Goal: Participate in discussion: Engage in conversation with other users on a specific topic

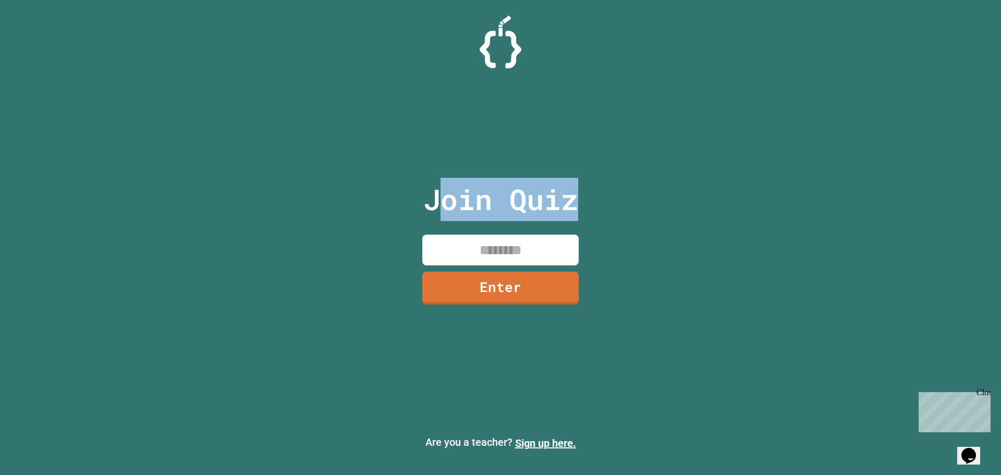
click at [447, 236] on div "Join Quiz Enter" at bounding box center [501, 237] width 176 height 423
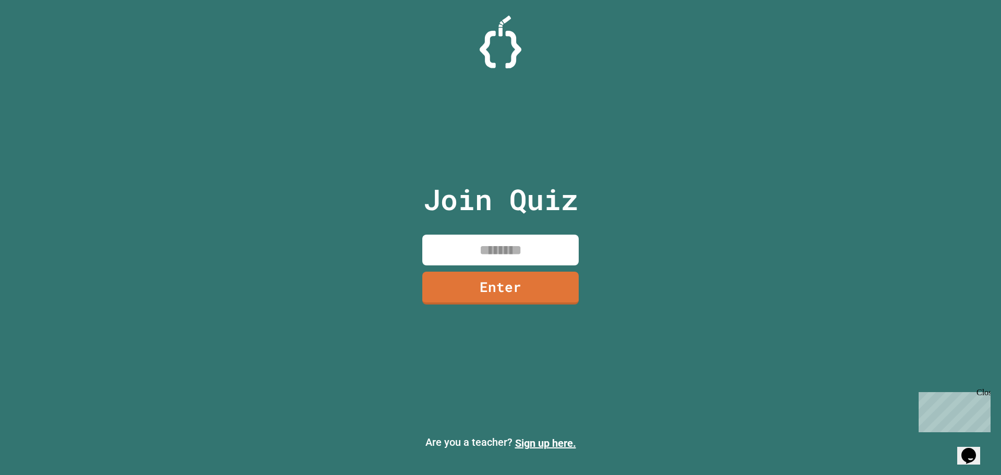
click at [455, 252] on input at bounding box center [500, 250] width 156 height 31
type input "********"
click at [483, 286] on link "Enter" at bounding box center [500, 287] width 159 height 34
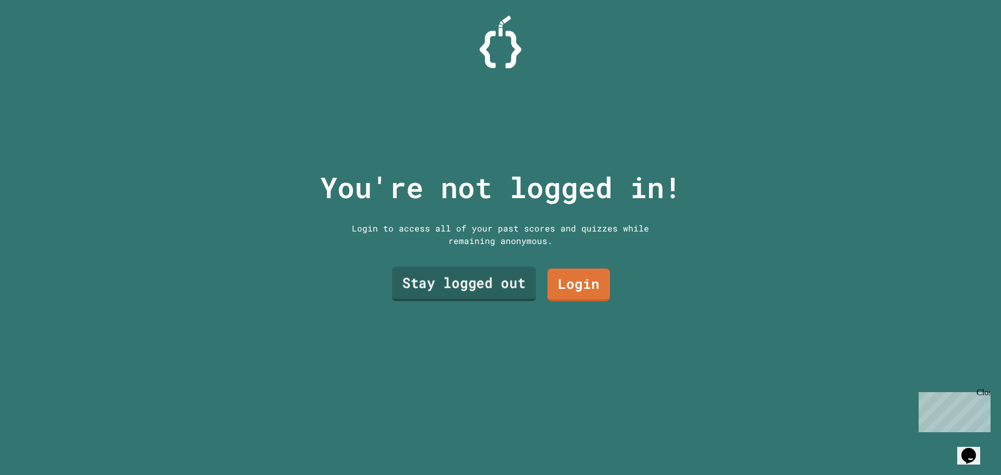
click at [483, 286] on link "Stay logged out" at bounding box center [464, 284] width 144 height 34
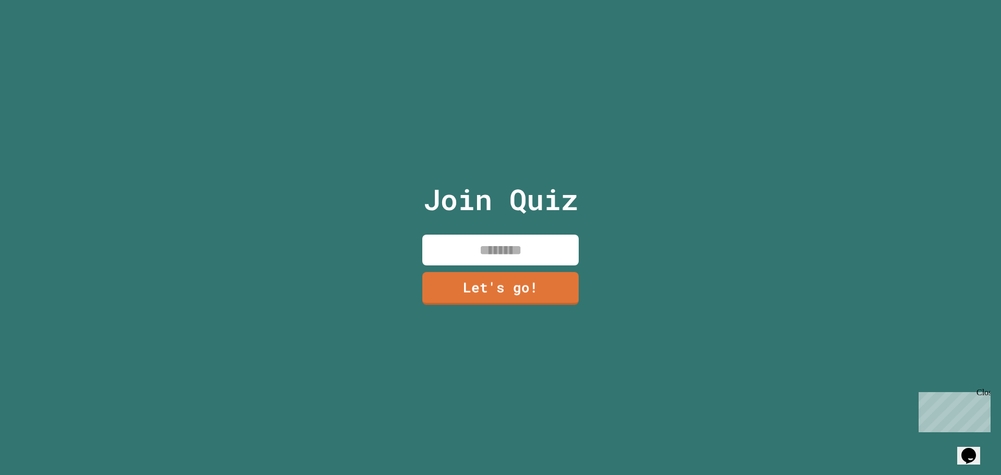
click at [494, 246] on input at bounding box center [500, 250] width 156 height 31
type input "*****"
click at [508, 289] on link "Let's go!" at bounding box center [501, 287] width 160 height 33
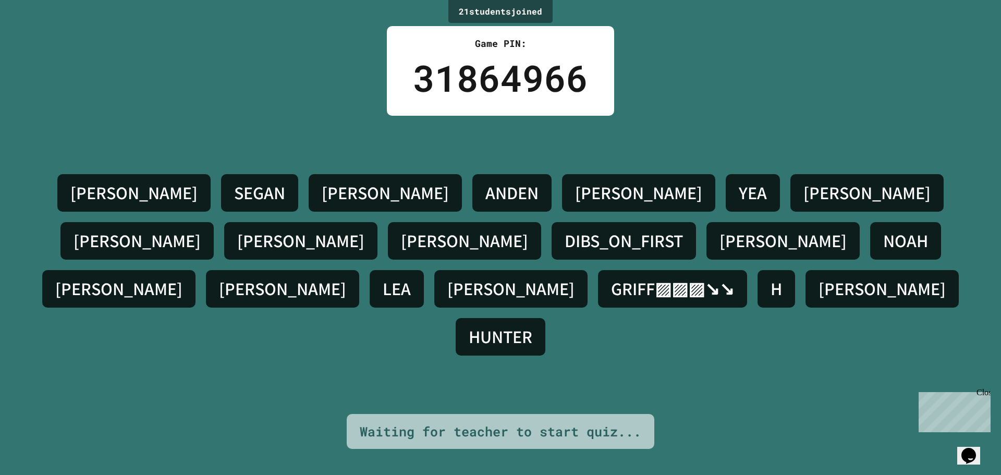
click at [649, 355] on div "KORBIN H. SEGAN NOLAN ANDEN ALONSO YEA SAM LIAM JACOB SAMUEL DIBS_ON_FIRST JOSH…" at bounding box center [500, 265] width 949 height 298
click at [598, 444] on div "21 student s joined Game PIN: 31864966 KORBIN H. SEGAN NOLAN ANDEN ALONSO YEA S…" at bounding box center [500, 237] width 1001 height 475
click at [597, 423] on div "Waiting for teacher to start quiz..." at bounding box center [501, 432] width 282 height 20
click at [594, 423] on div "Waiting for teacher to start quiz..." at bounding box center [501, 432] width 282 height 20
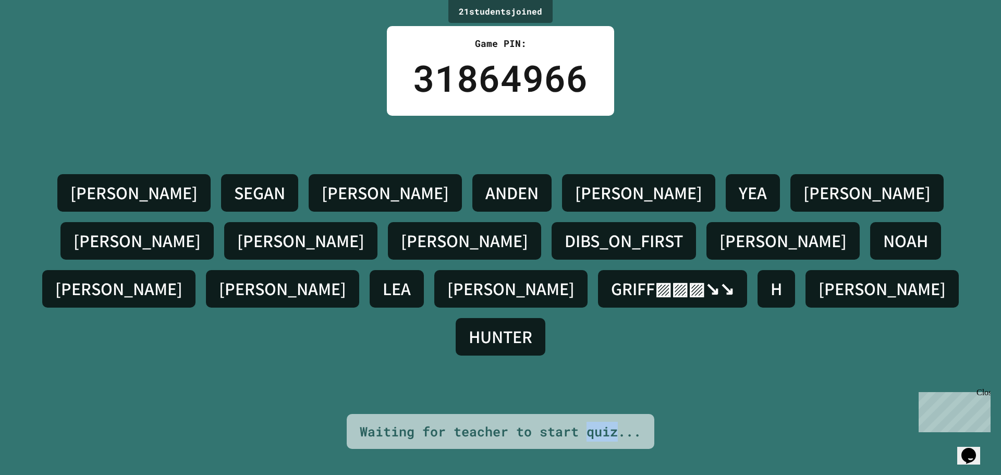
click at [594, 423] on div "Waiting for teacher to start quiz..." at bounding box center [501, 432] width 282 height 20
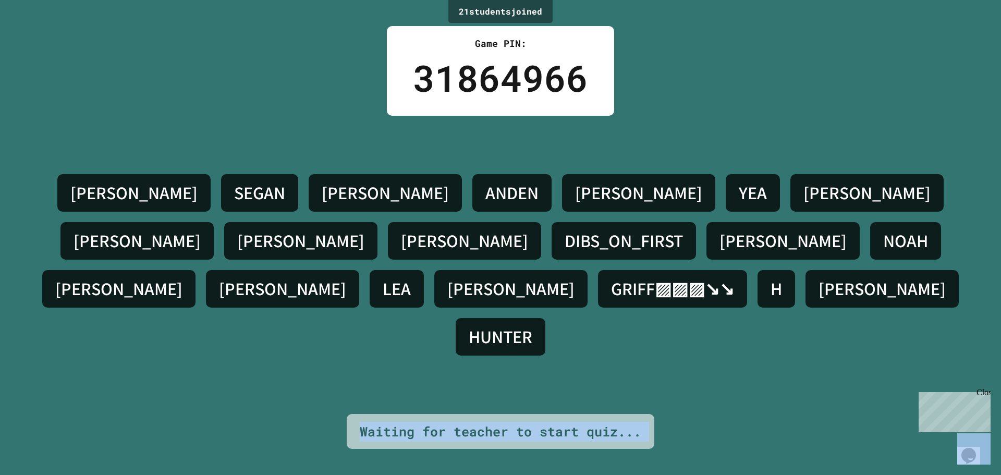
click at [594, 422] on div "Waiting for teacher to start quiz..." at bounding box center [501, 432] width 282 height 20
click at [558, 444] on div "21 student s joined Game PIN: 31864966 KORBIN H. SEGAN NOLAN ANDEN ALONSO YEA S…" at bounding box center [500, 237] width 1001 height 475
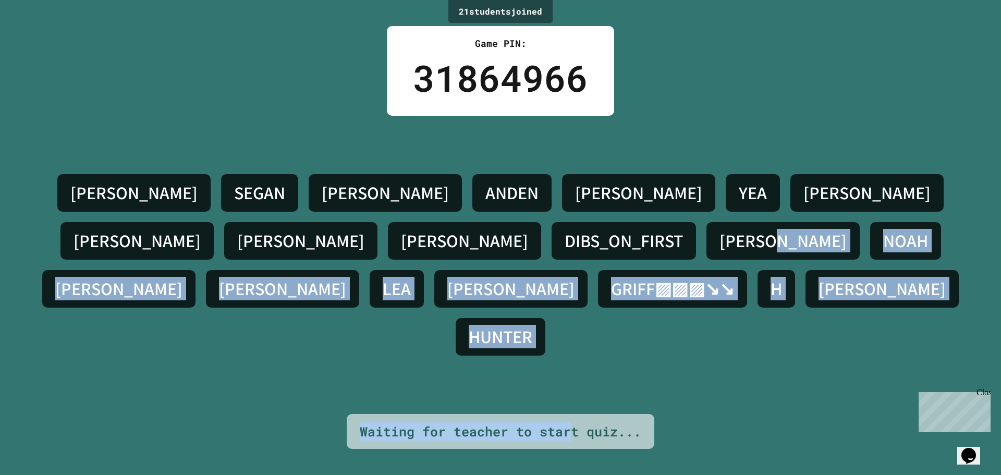
drag, startPoint x: 564, startPoint y: 432, endPoint x: 284, endPoint y: 405, distance: 280.8
click at [284, 405] on div "21 student s joined Game PIN: 31864966 KORBIN H. SEGAN NOLAN ANDEN ALONSO YEA S…" at bounding box center [500, 237] width 1001 height 475
click at [477, 422] on div "Waiting for teacher to start quiz..." at bounding box center [501, 432] width 282 height 20
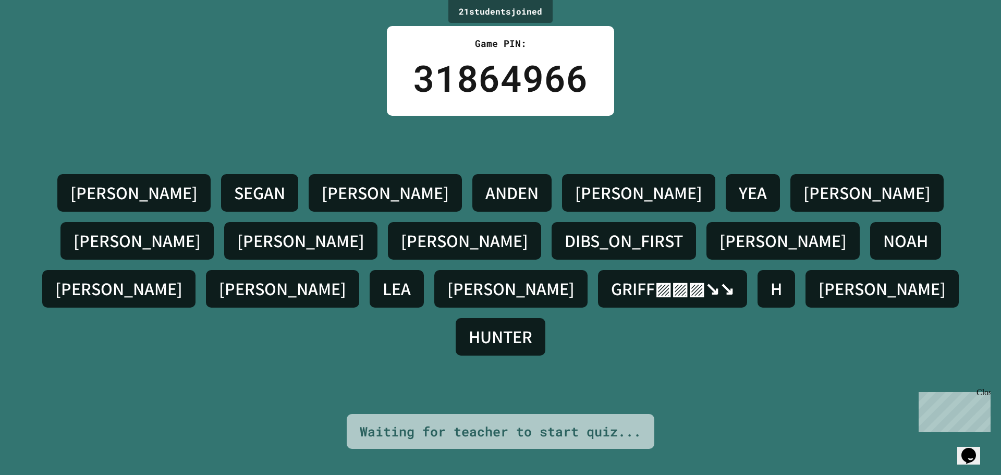
click at [976, 448] on icon "Chat widget" at bounding box center [969, 456] width 15 height 16
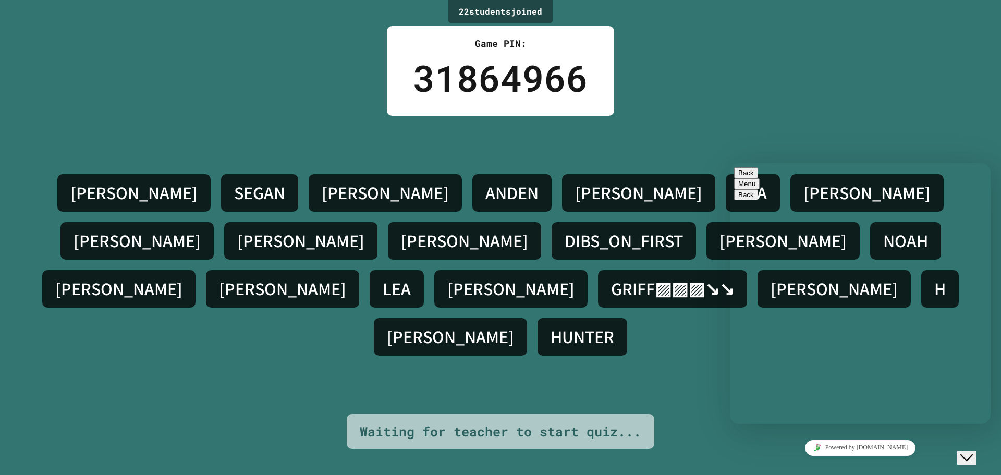
click at [747, 173] on button "Back" at bounding box center [746, 172] width 24 height 11
click at [968, 452] on icon "Close Chat This icon closes the chat window." at bounding box center [967, 458] width 13 height 13
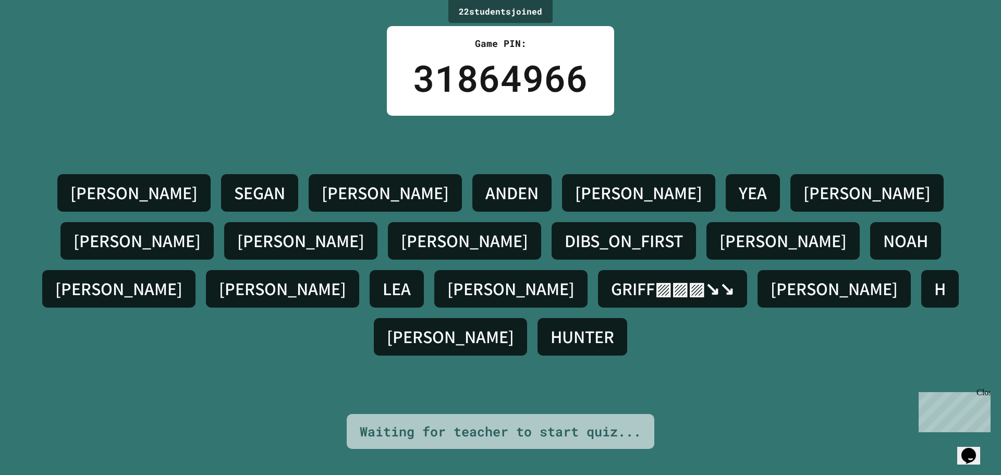
click at [801, 419] on div "22 student s joined Game PIN: 31864966 KORBIN H. SEGAN NOLAN ANDEN ALONSO YEA S…" at bounding box center [500, 237] width 1001 height 475
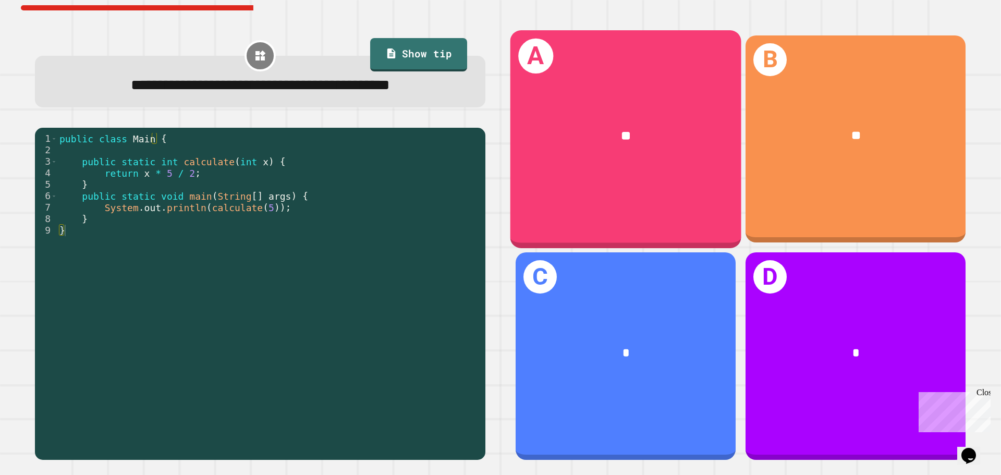
click at [692, 117] on div "**" at bounding box center [626, 136] width 231 height 70
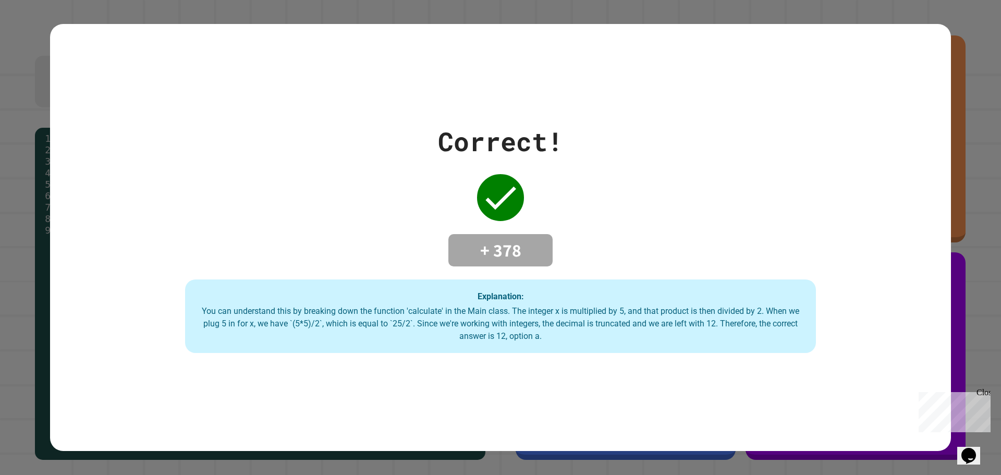
click at [779, 164] on div "Correct! + 378 Explanation: You can understand this by breaking down the functi…" at bounding box center [500, 238] width 901 height 232
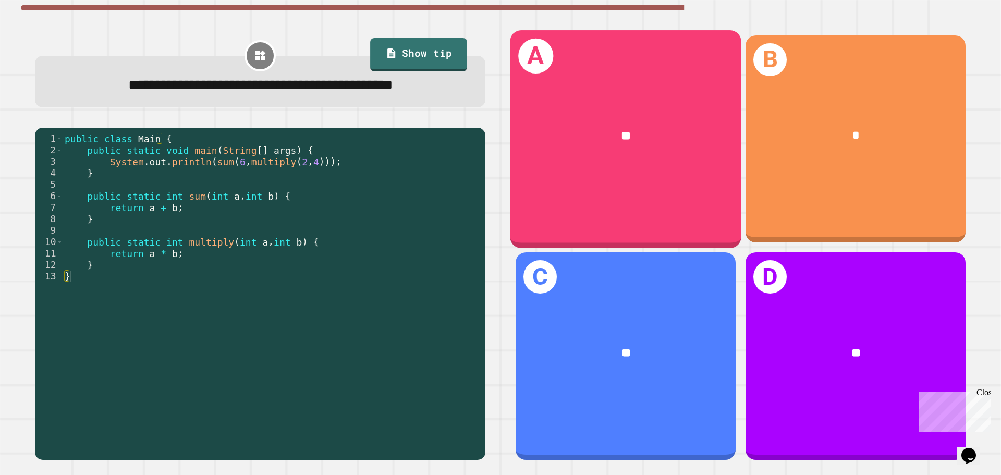
click at [664, 195] on div "A **" at bounding box center [626, 138] width 231 height 217
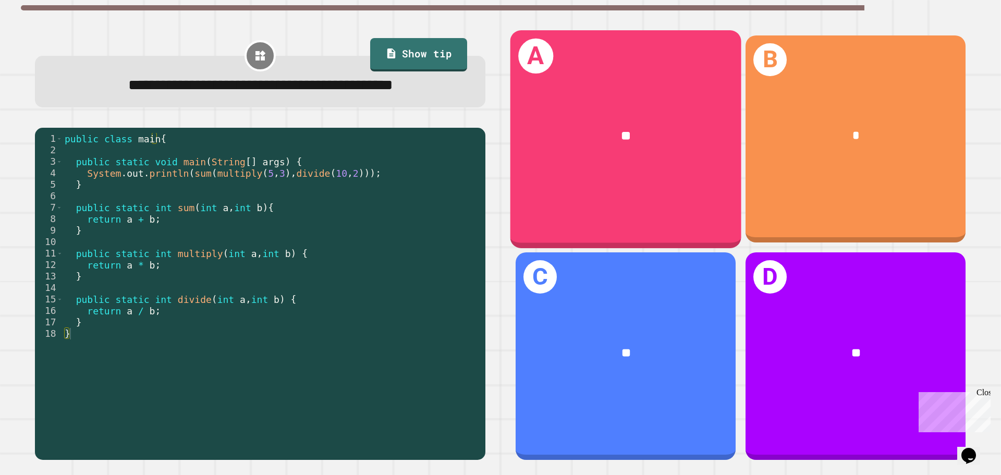
click at [667, 161] on div "**" at bounding box center [626, 136] width 231 height 70
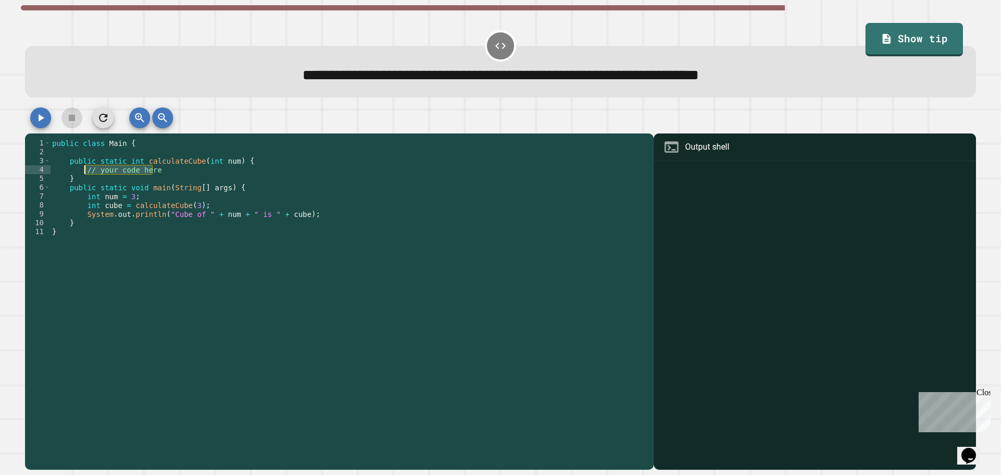
drag, startPoint x: 190, startPoint y: 173, endPoint x: 84, endPoint y: 171, distance: 105.9
click at [84, 171] on div "public class Main { public static int calculateCube ( int num ) { // your code …" at bounding box center [349, 298] width 599 height 319
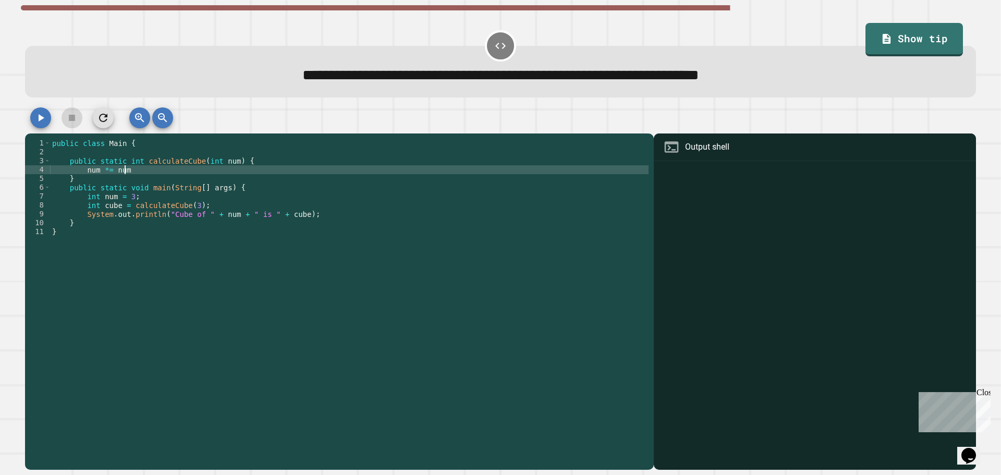
click at [40, 115] on icon "button" at bounding box center [40, 118] width 13 height 13
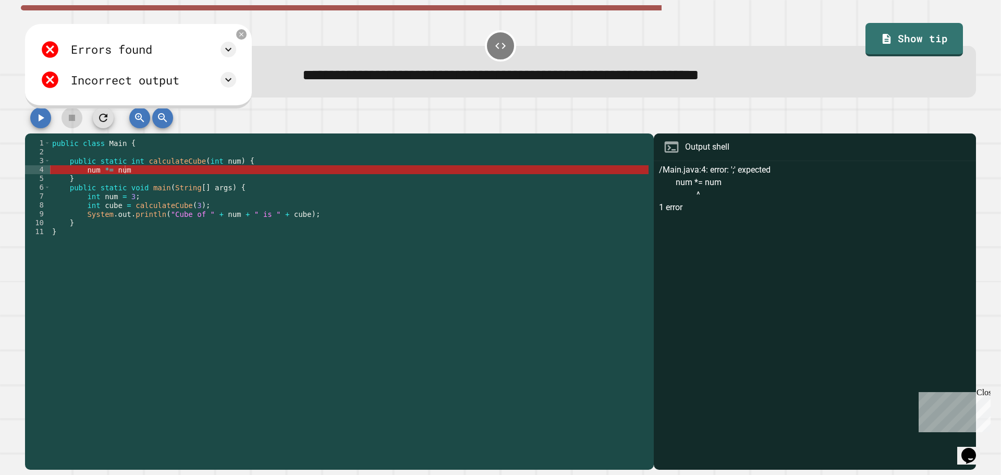
click at [128, 174] on div "public class Main { public static int calculateCube ( int num ) { num *= num } …" at bounding box center [349, 298] width 599 height 319
click at [84, 173] on div "public class Main { public static int calculateCube ( int num ) { num *= num } …" at bounding box center [349, 298] width 599 height 319
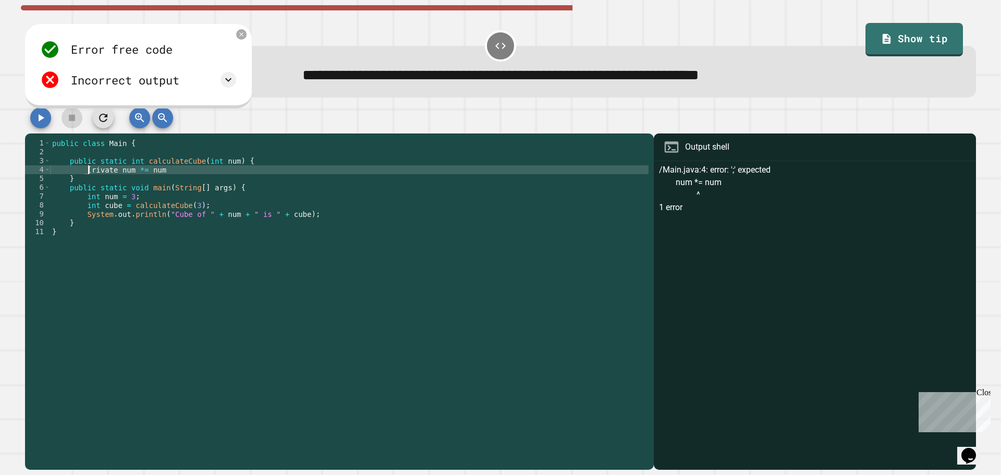
click at [88, 174] on div "public class Main { public static int calculateCube ( int num ) { [ rivate num …" at bounding box center [349, 298] width 599 height 319
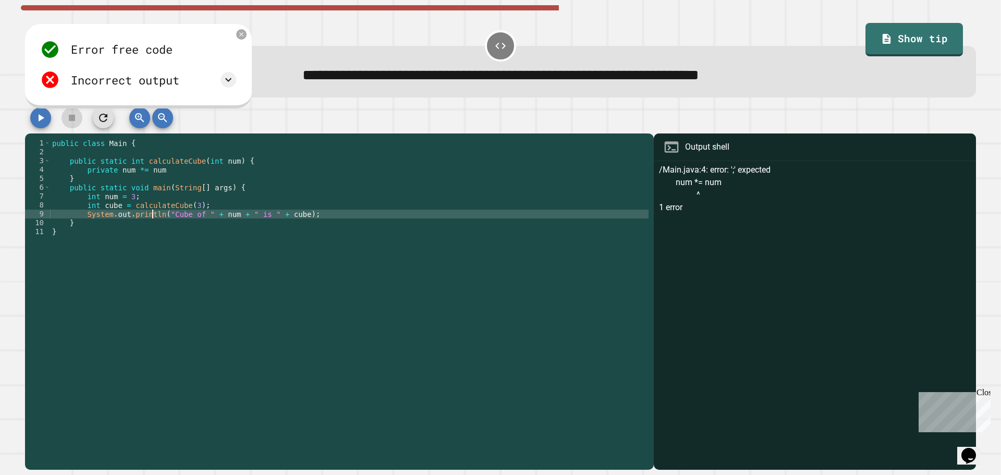
click at [152, 218] on div "public class Main { public static int calculateCube ( int num ) { private num *…" at bounding box center [349, 298] width 599 height 319
click at [36, 118] on icon "button" at bounding box center [40, 118] width 13 height 13
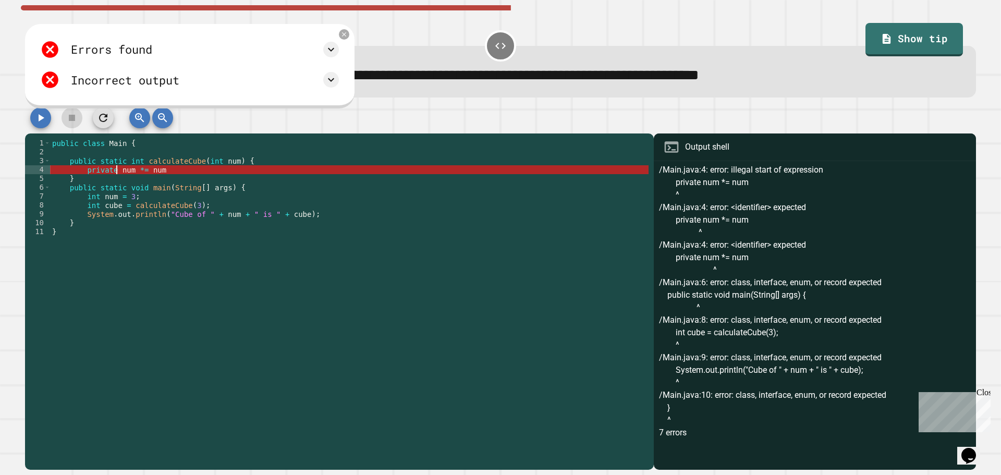
click at [115, 174] on div "public class Main { public static int calculateCube ( int num ) { private num *…" at bounding box center [349, 298] width 599 height 319
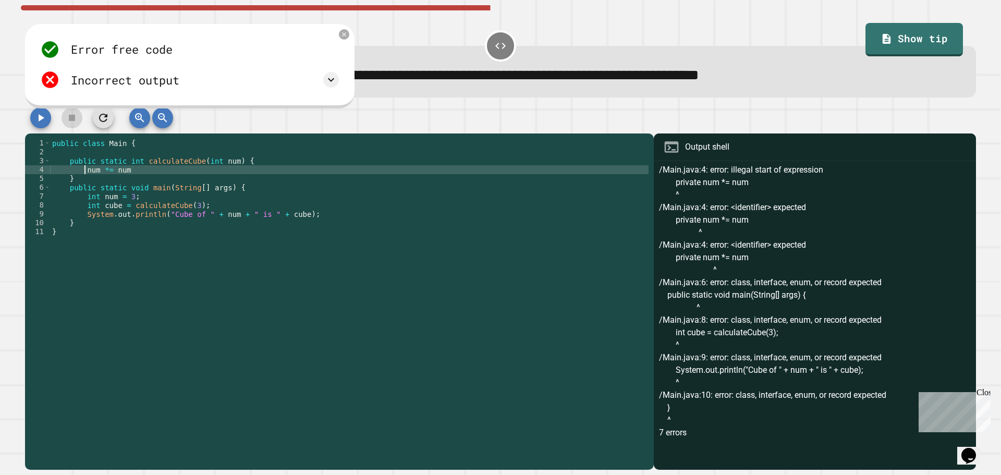
click at [37, 124] on icon "button" at bounding box center [40, 118] width 13 height 13
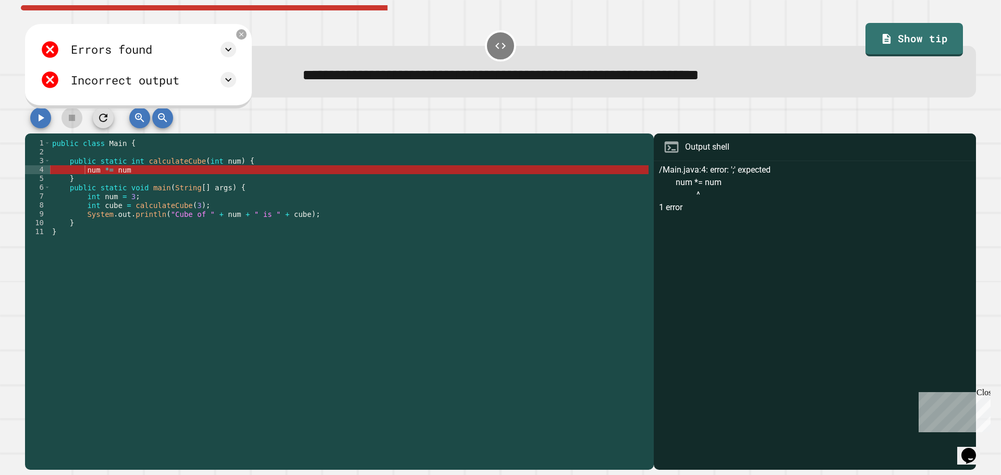
click at [83, 171] on div "public class Main { public static int calculateCube ( int num ) { num *= num } …" at bounding box center [349, 298] width 599 height 319
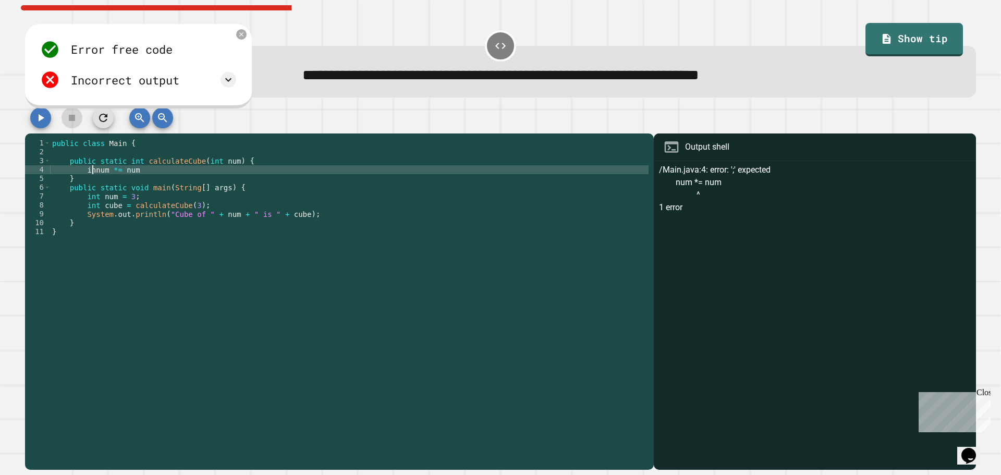
scroll to position [0, 3]
click at [44, 127] on button "button" at bounding box center [40, 117] width 21 height 21
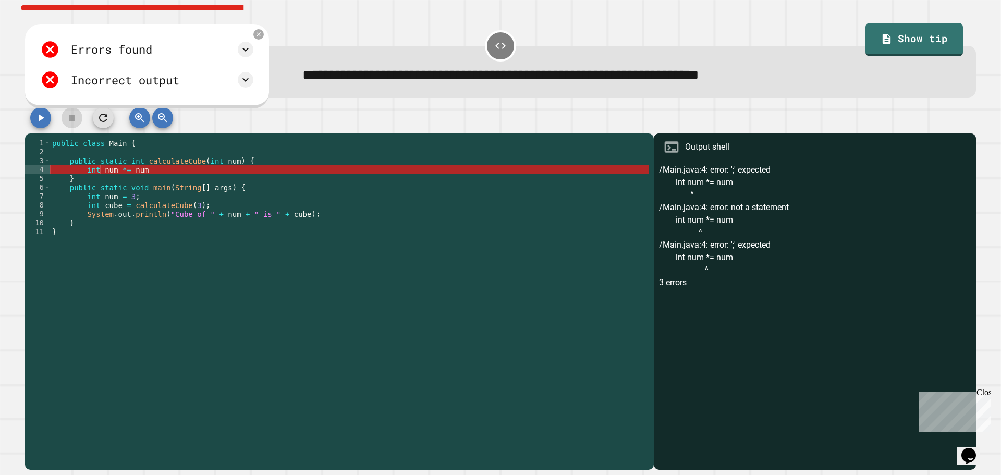
click at [100, 175] on div "public class Main { public static int calculateCube ( int num ) { int num *= nu…" at bounding box center [349, 298] width 599 height 319
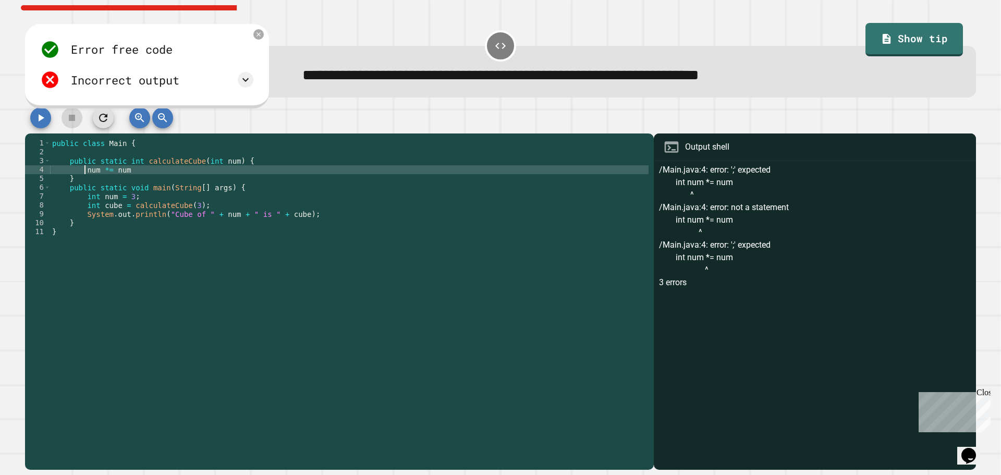
click at [137, 173] on div "public class Main { public static int calculateCube ( int num ) { num *= num } …" at bounding box center [349, 298] width 599 height 319
click at [42, 123] on icon "button" at bounding box center [40, 118] width 13 height 13
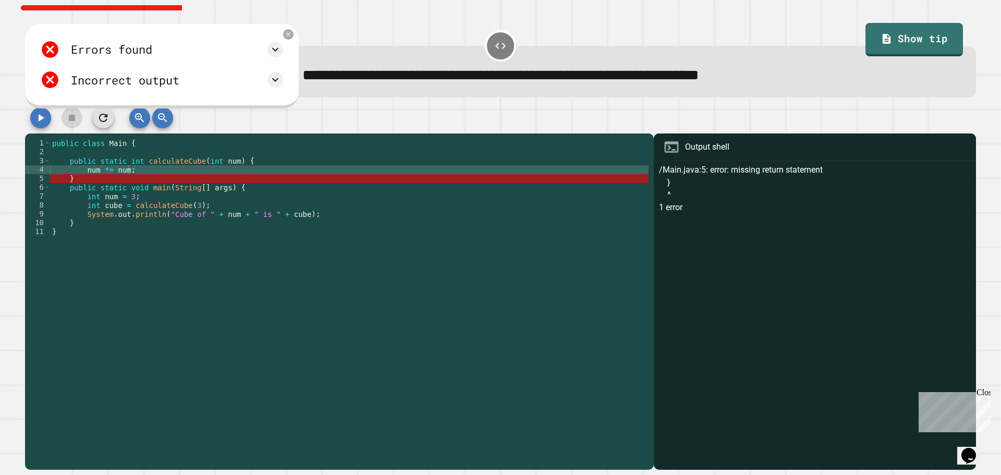
type textarea "*"
click at [139, 177] on div "public class Main { public static int calculateCube ( int num ) { num *= num ; …" at bounding box center [349, 298] width 599 height 319
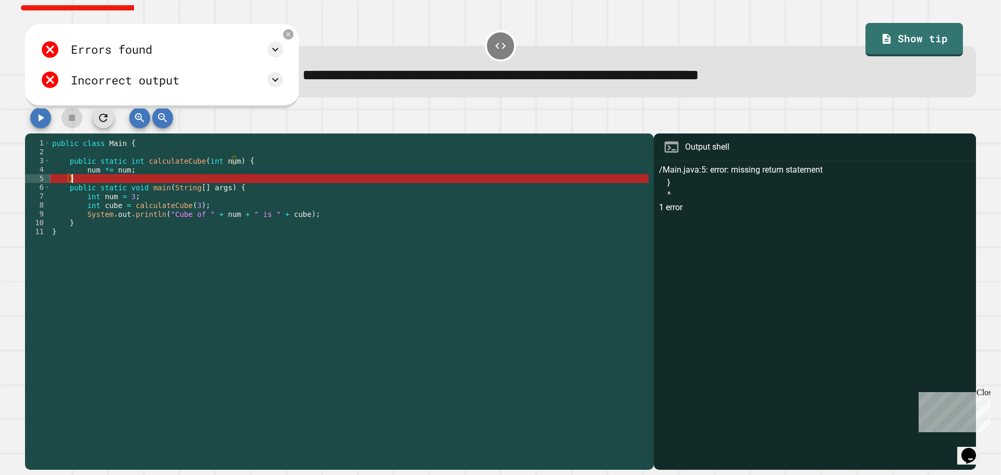
scroll to position [0, 1]
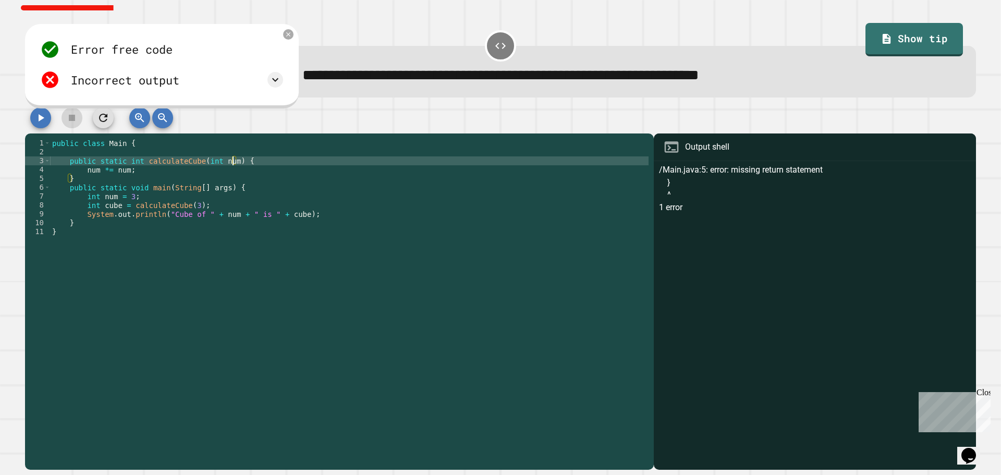
click at [232, 163] on div "public class Main { public static int calculateCube ( int num ) { num *= num ; …" at bounding box center [349, 298] width 599 height 319
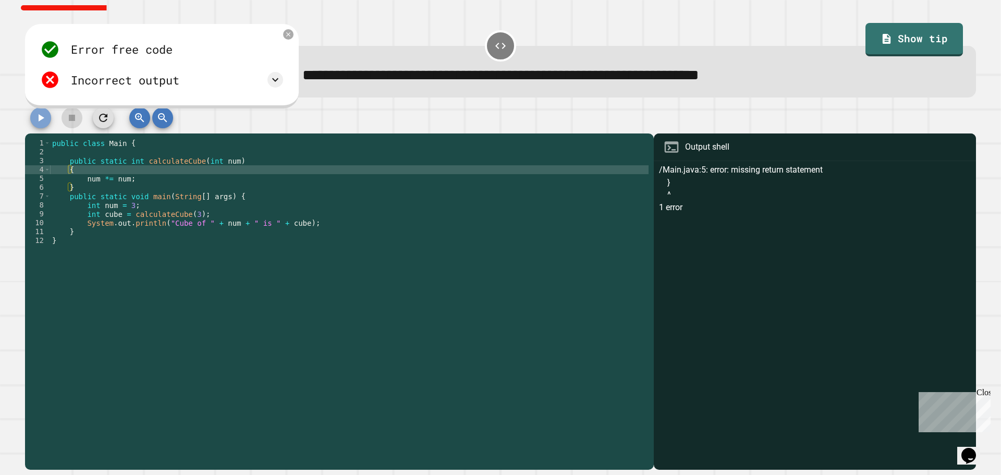
click at [30, 119] on button "button" at bounding box center [40, 117] width 21 height 21
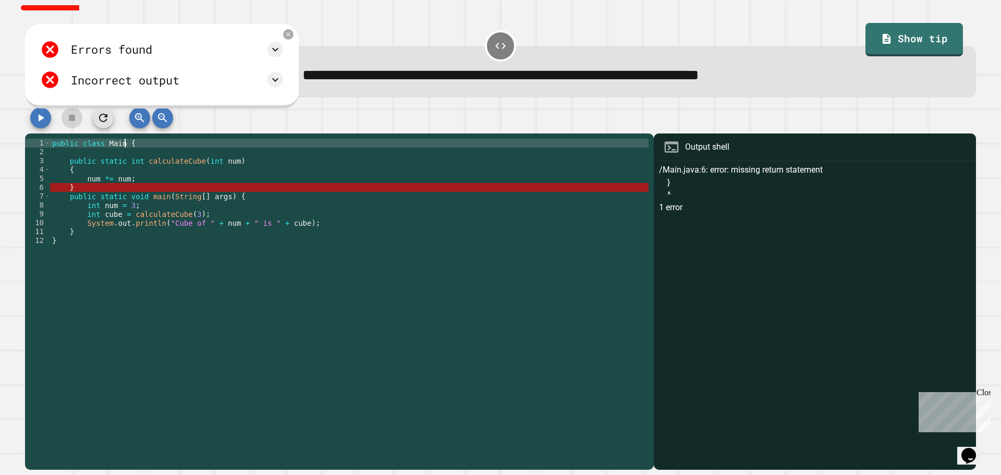
click at [124, 147] on div "public class Main { public static int calculateCube ( int num ) { num *= num ; …" at bounding box center [349, 298] width 599 height 319
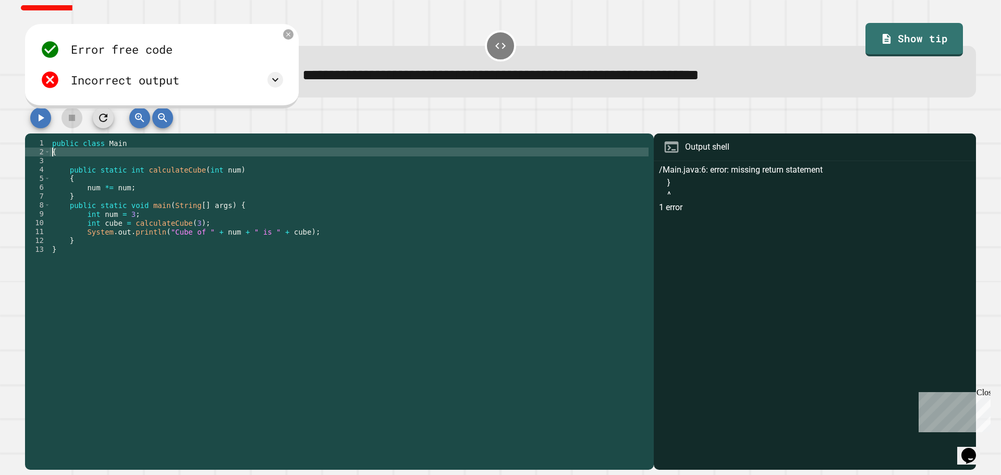
scroll to position [0, 0]
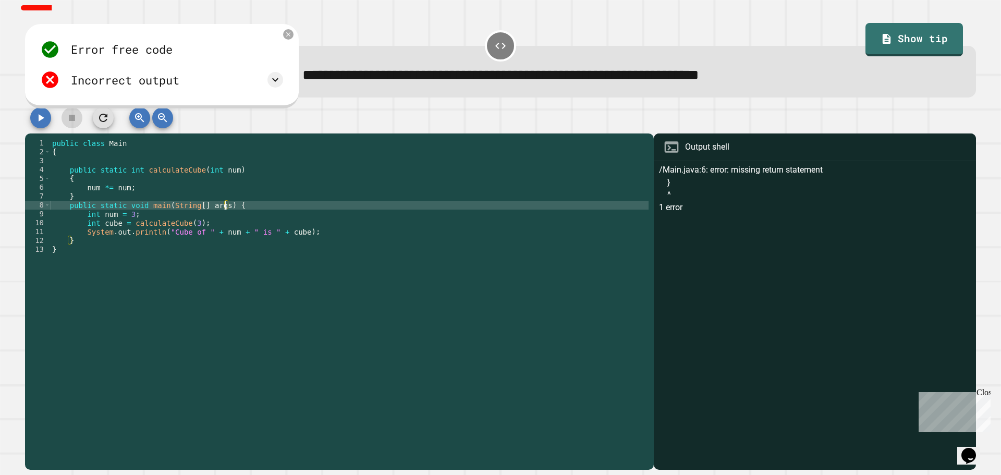
drag, startPoint x: 225, startPoint y: 208, endPoint x: 233, endPoint y: 223, distance: 17.0
click at [225, 208] on div "public class Main { public static int calculateCube ( int num ) { num *= num ; …" at bounding box center [349, 298] width 599 height 319
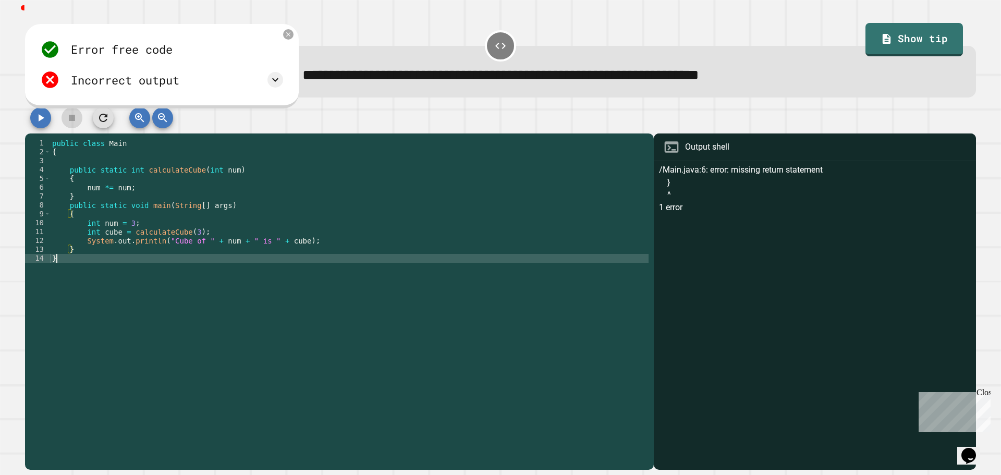
click at [234, 262] on div "public class Main { public static int calculateCube ( int num ) { num *= num ; …" at bounding box center [349, 298] width 599 height 319
type textarea "*"
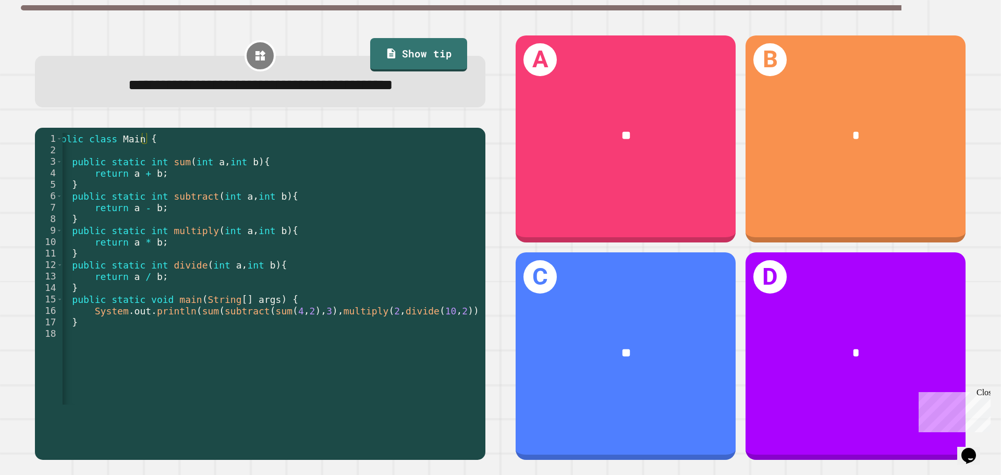
scroll to position [0, 28]
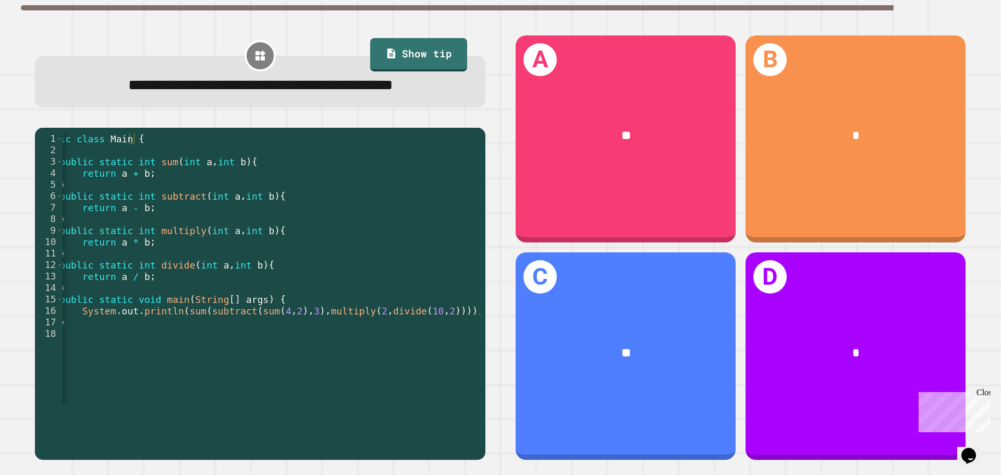
type textarea "*"
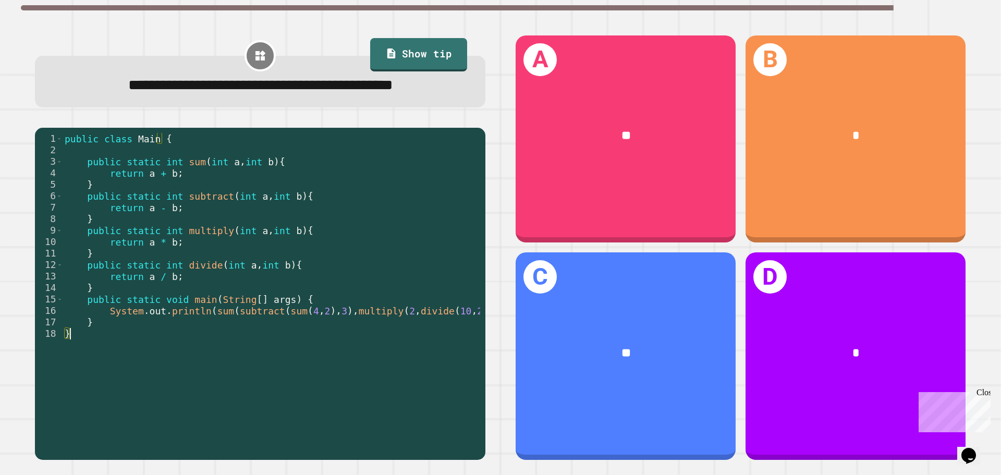
drag, startPoint x: 288, startPoint y: 419, endPoint x: 287, endPoint y: 425, distance: 5.9
click at [281, 405] on div "* 1 2 3 4 5 6 7 8 9 10 11 12 13 14 15 16 17 18 public class Main { public stati…" at bounding box center [257, 269] width 445 height 272
drag, startPoint x: 283, startPoint y: 421, endPoint x: 277, endPoint y: 429, distance: 9.7
click at [274, 405] on div at bounding box center [268, 399] width 410 height 10
drag, startPoint x: 278, startPoint y: 431, endPoint x: 272, endPoint y: 431, distance: 5.8
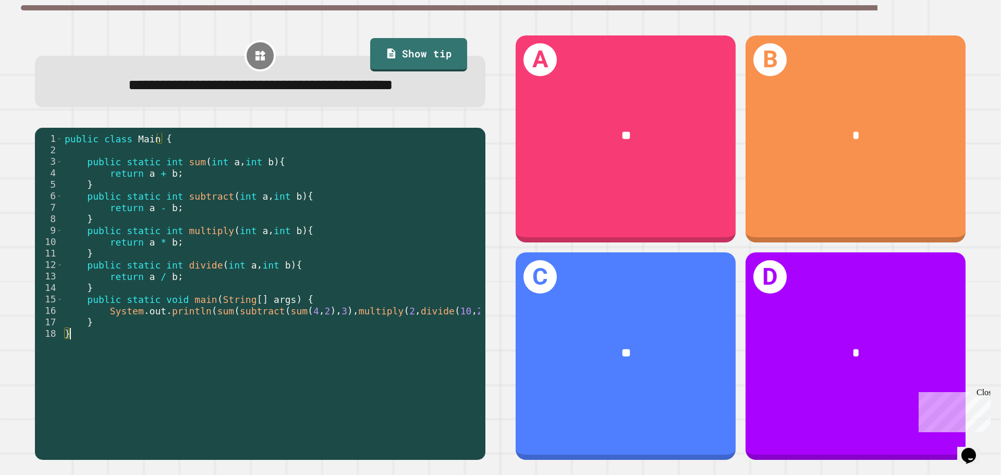
click at [274, 431] on div "* 1 2 3 4 5 6 7 8 9 10 11 12 13 14 15 16 17 18 public class Main { public stati…" at bounding box center [257, 291] width 445 height 317
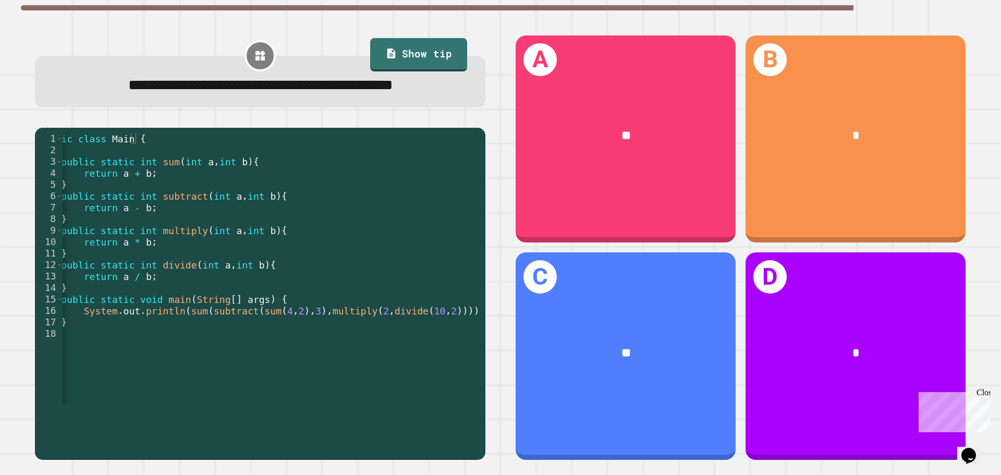
scroll to position [0, 28]
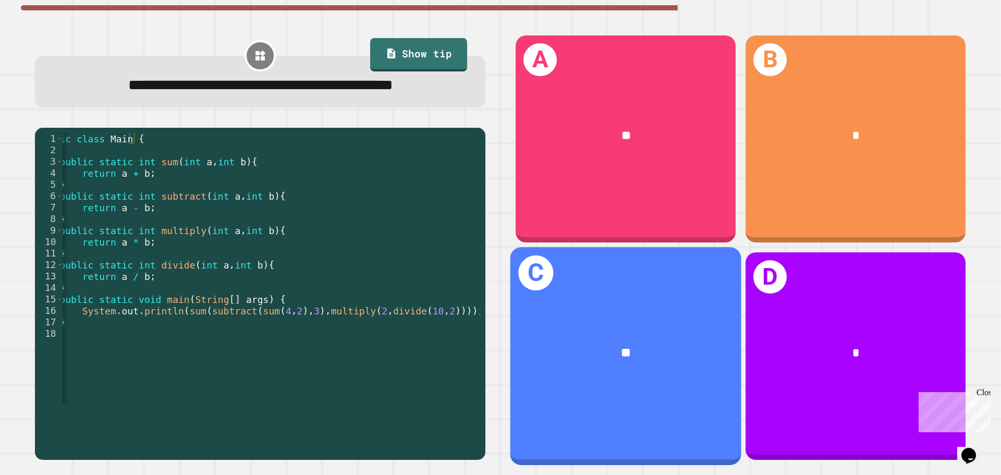
click at [643, 381] on div "C **" at bounding box center [626, 355] width 231 height 217
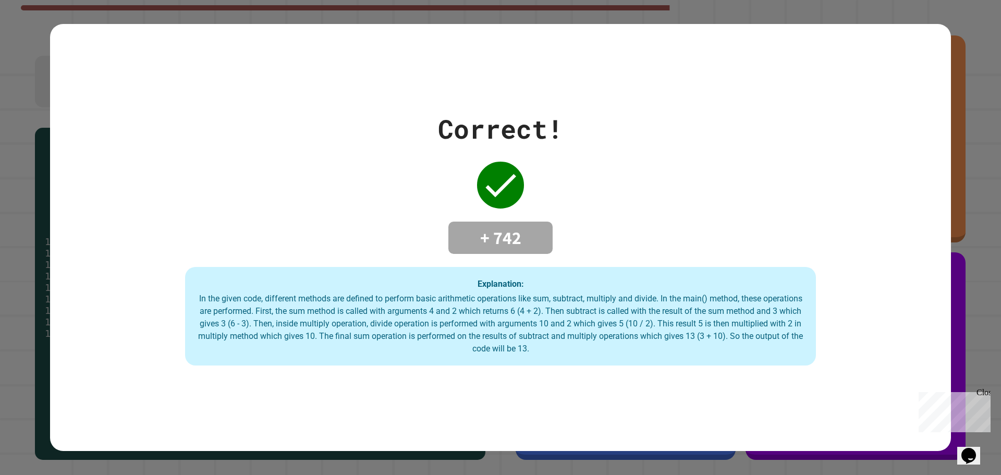
click at [536, 381] on div "Correct! + 742 Explanation: In the given code, different methods are defined to…" at bounding box center [500, 238] width 901 height 428
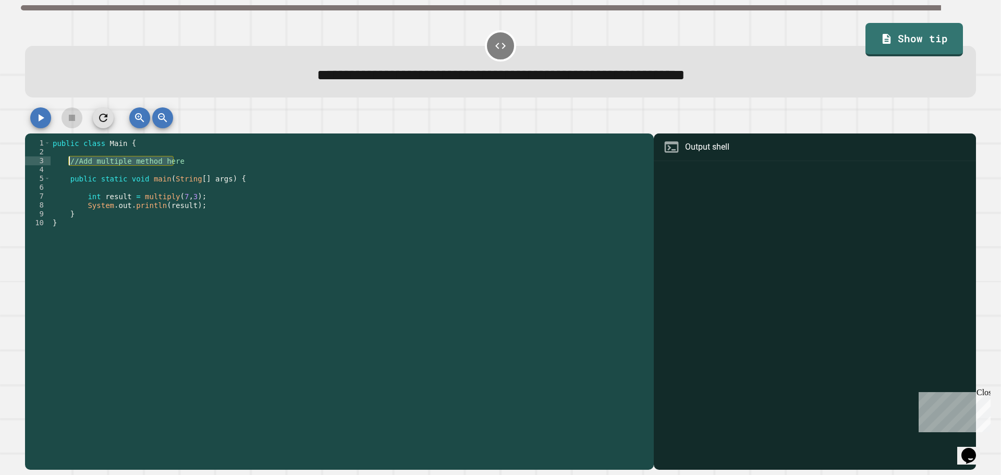
drag, startPoint x: 190, startPoint y: 161, endPoint x: 69, endPoint y: 163, distance: 121.0
click at [69, 163] on div "public class Main { //Add multiple method here public static void main ( String…" at bounding box center [350, 298] width 598 height 319
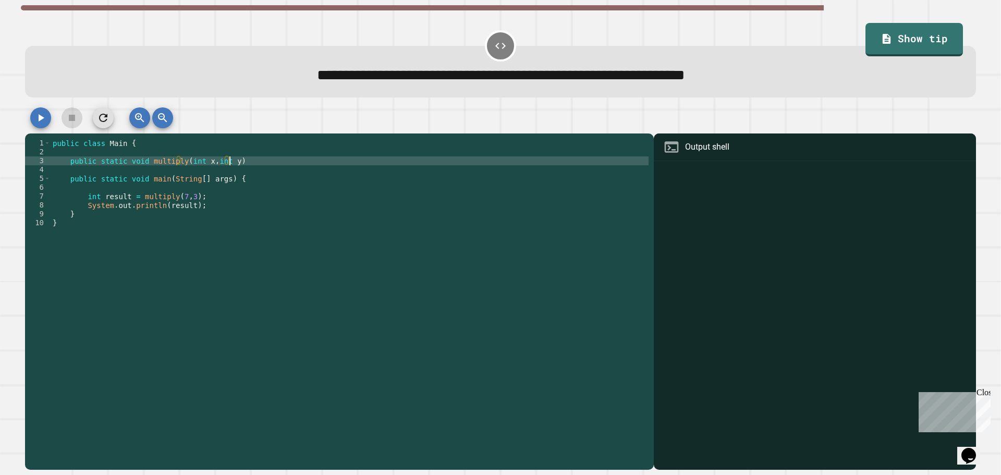
scroll to position [0, 12]
type textarea "**********"
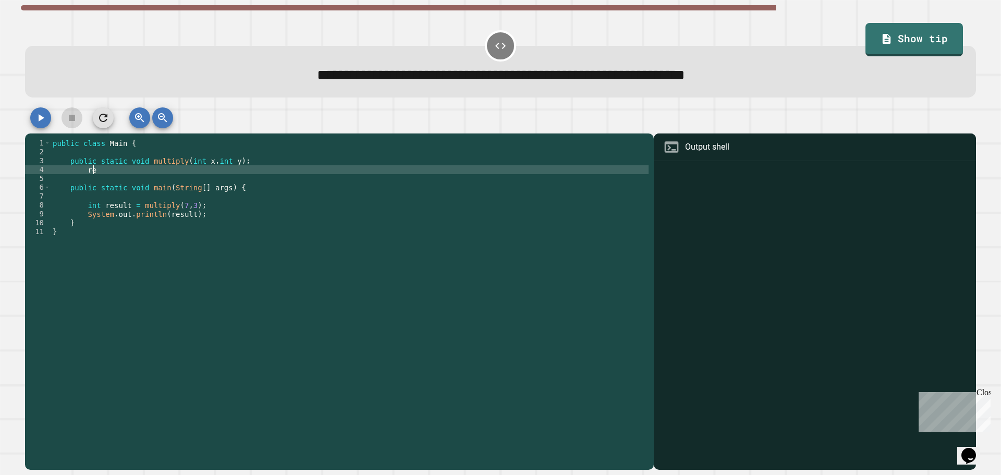
type textarea "*"
click at [211, 260] on div "public class Main { public static void multiply ( int x , int y ) ; public resu…" at bounding box center [350, 298] width 598 height 319
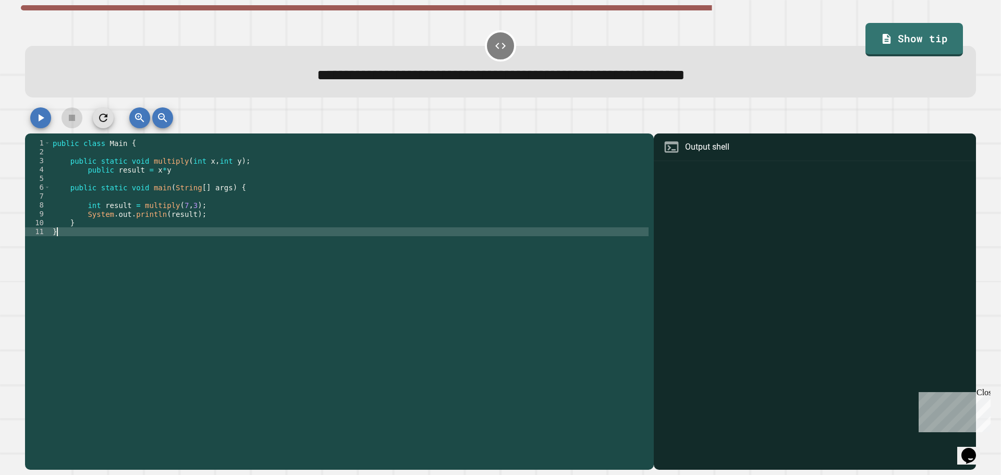
scroll to position [0, 0]
click at [34, 118] on icon "button" at bounding box center [40, 118] width 13 height 13
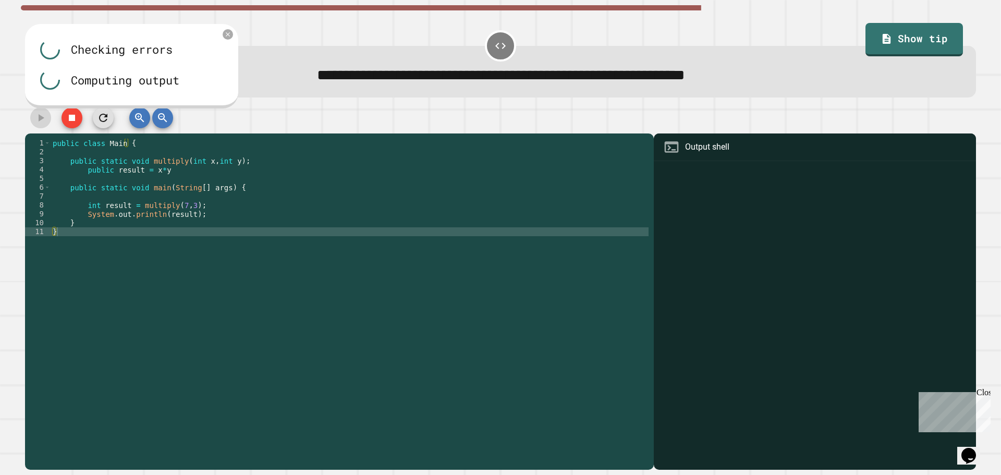
click at [188, 172] on div "public class Main { public static void multiply ( int x , int y ) ; public resu…" at bounding box center [350, 298] width 598 height 319
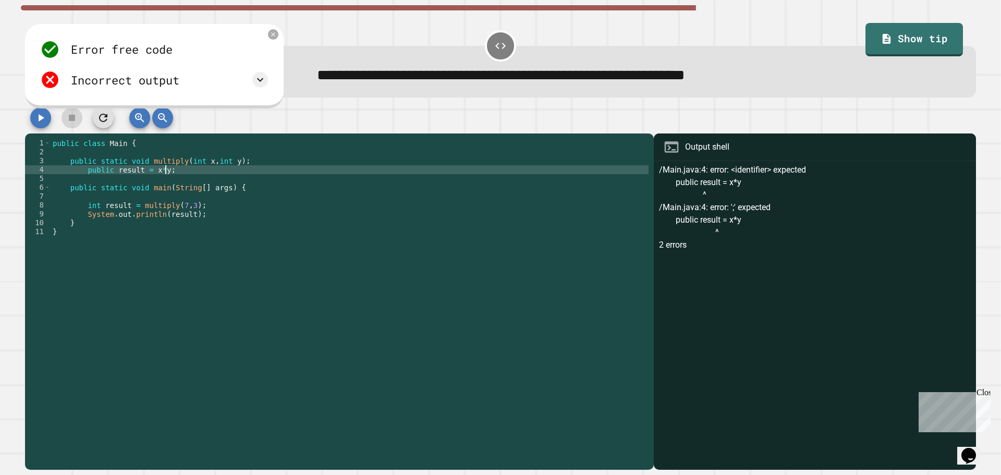
scroll to position [0, 7]
click at [33, 114] on button "button" at bounding box center [40, 117] width 21 height 21
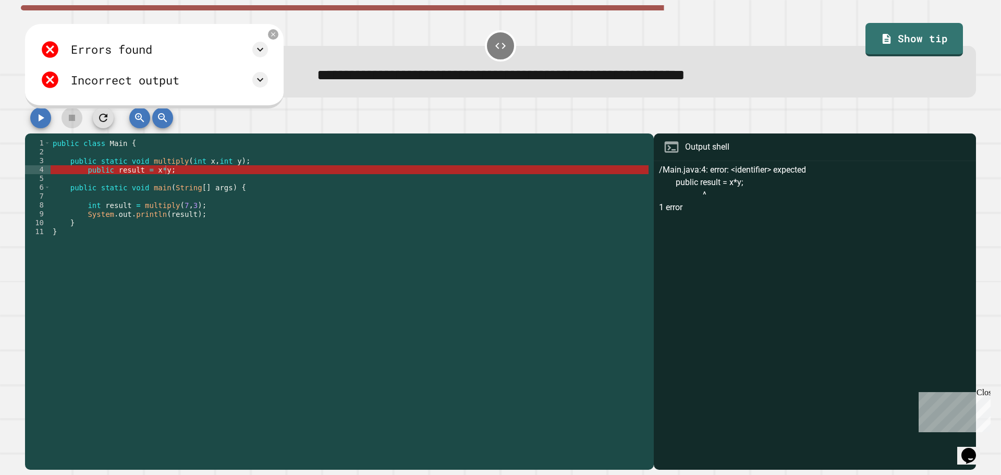
click at [107, 175] on div "public class Main { public static void multiply ( int x , int y ) ; public resu…" at bounding box center [350, 298] width 598 height 319
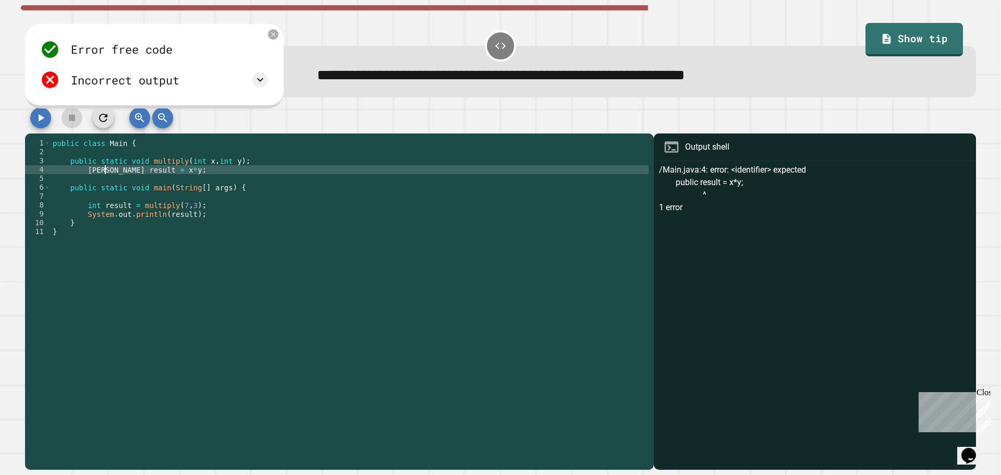
scroll to position [0, 4]
type textarea "**********"
click at [31, 117] on button "button" at bounding box center [40, 117] width 21 height 21
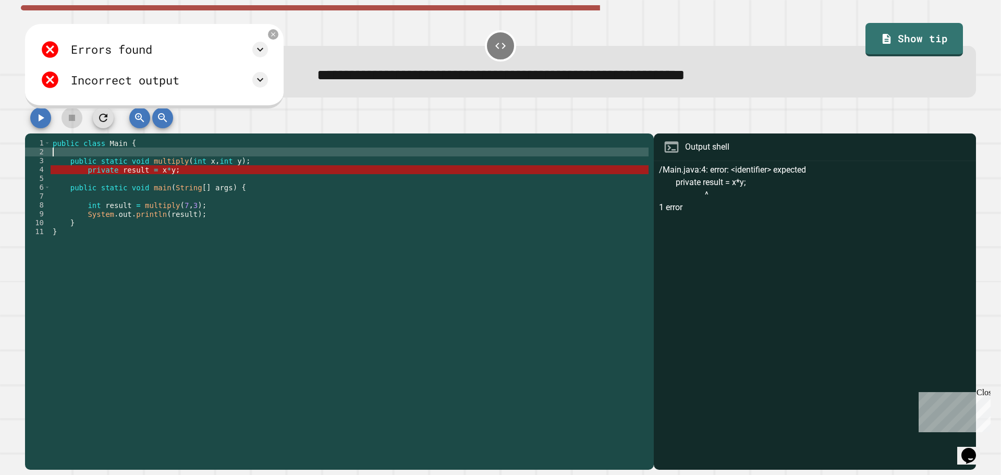
scroll to position [0, 0]
click at [125, 153] on div "public class Main { public static void multiply ( int x , int y ) ; private res…" at bounding box center [350, 298] width 598 height 319
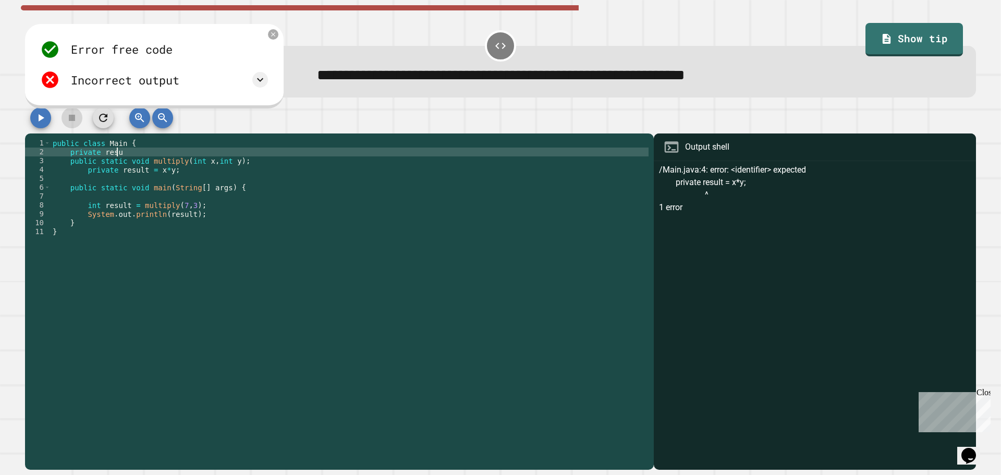
scroll to position [0, 4]
click at [102, 156] on div "public class Main { private result public static void multiply ( int x , int y …" at bounding box center [350, 298] width 598 height 319
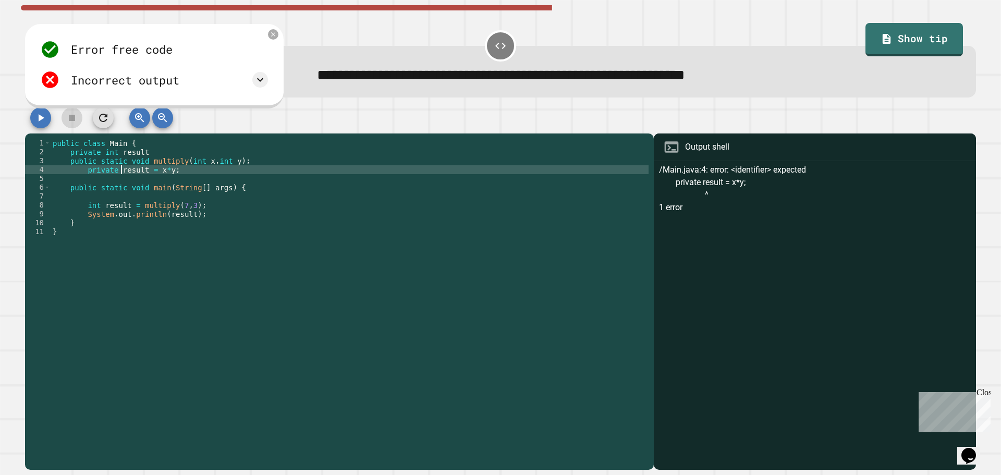
click at [119, 174] on div "public class Main { private int result public static void multiply ( int x , in…" at bounding box center [350, 298] width 598 height 319
click at [32, 118] on div at bounding box center [500, 120] width 951 height 26
click at [37, 117] on icon "button" at bounding box center [40, 118] width 13 height 13
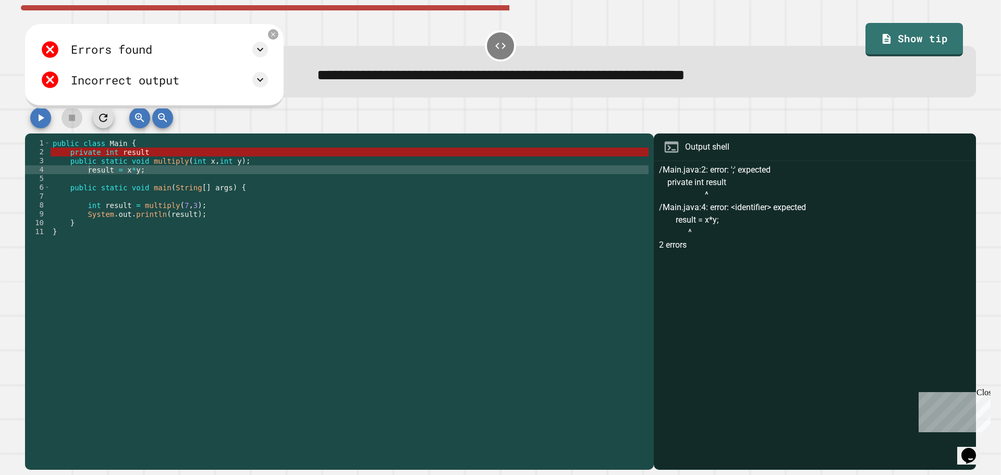
click at [162, 157] on div "public class Main { private int result public static void multiply ( int x , in…" at bounding box center [350, 298] width 598 height 319
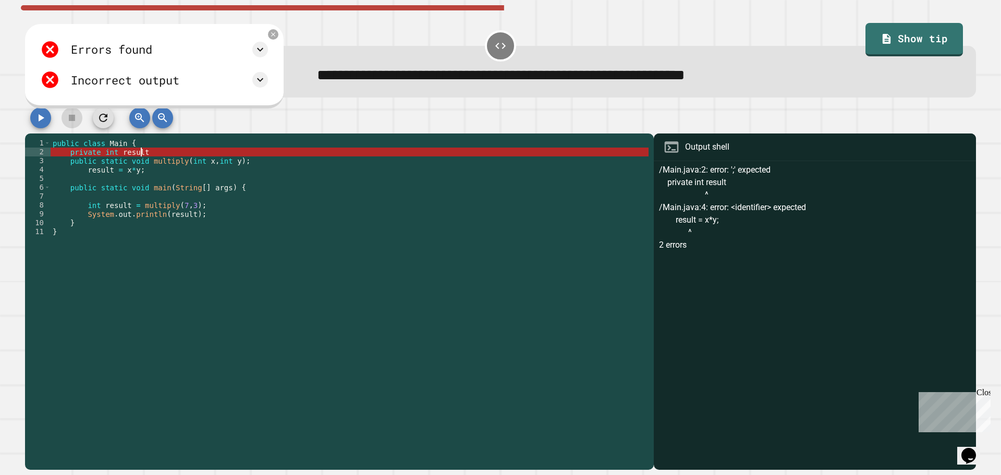
scroll to position [0, 6]
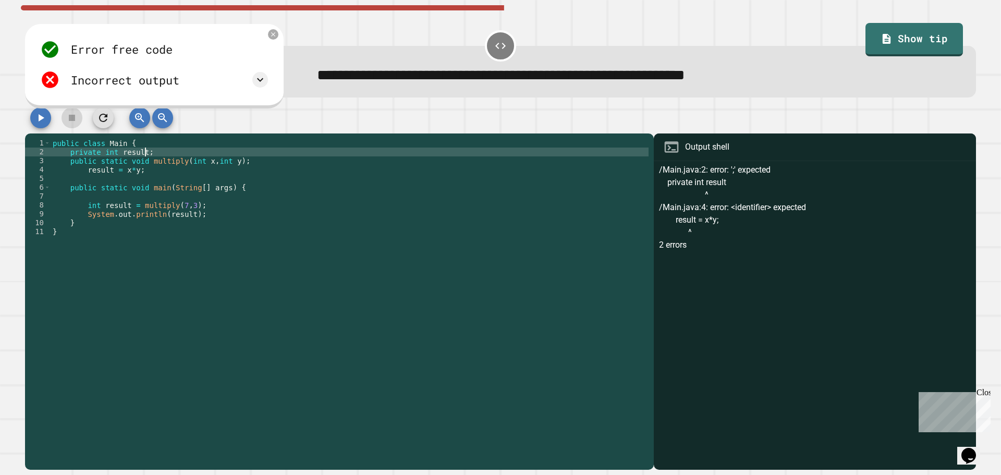
click at [35, 118] on icon "button" at bounding box center [40, 118] width 13 height 13
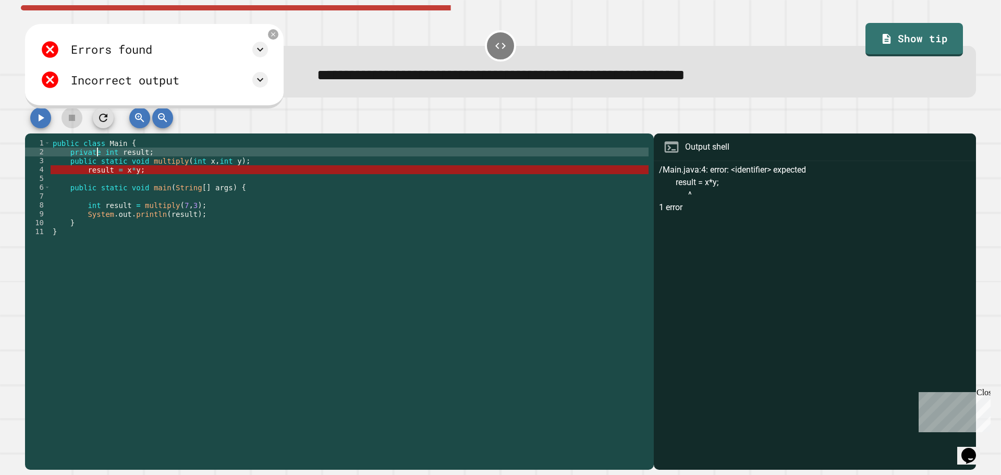
click at [97, 157] on div "public class Main { private int result ; public static void multiply ( int x , …" at bounding box center [350, 298] width 598 height 319
click at [70, 161] on div "public class Main { private int result ; public static void multiply ( int x , …" at bounding box center [350, 298] width 598 height 319
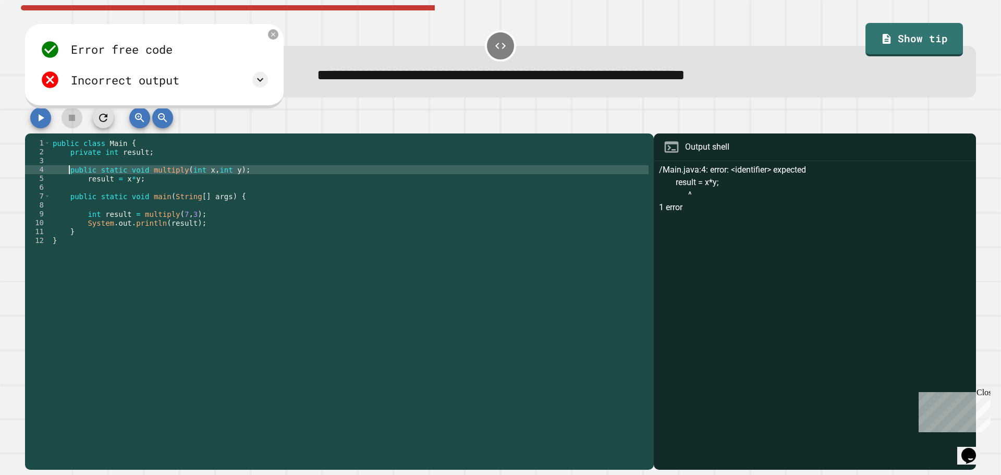
scroll to position [0, 1]
click at [86, 183] on div "public class Main { private int result ; public static void multiply ( int x , …" at bounding box center [350, 298] width 598 height 319
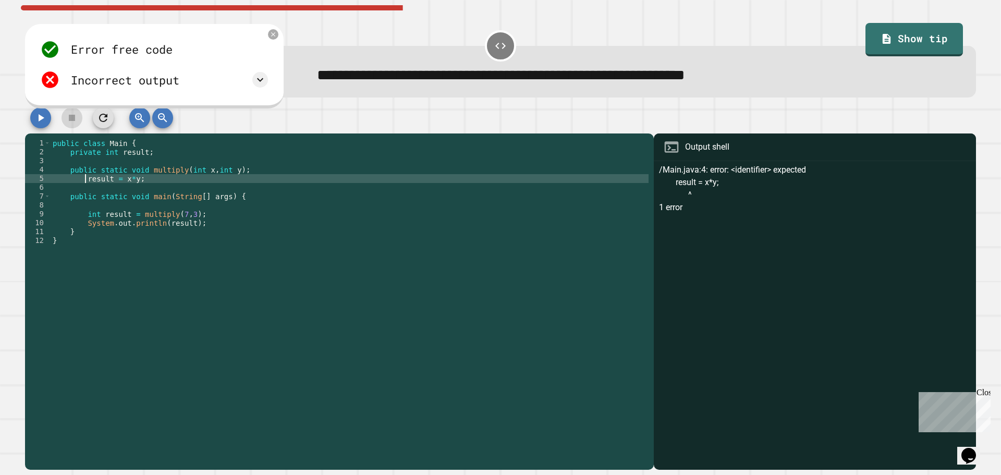
scroll to position [0, 3]
click at [35, 119] on icon "button" at bounding box center [40, 118] width 13 height 13
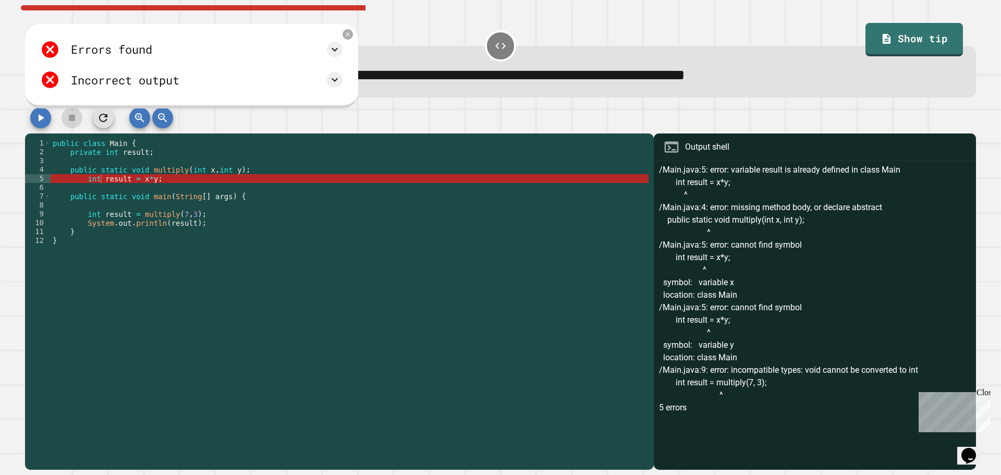
click at [100, 184] on div "public class Main { private int result ; public static void multiply ( int x , …" at bounding box center [350, 298] width 598 height 319
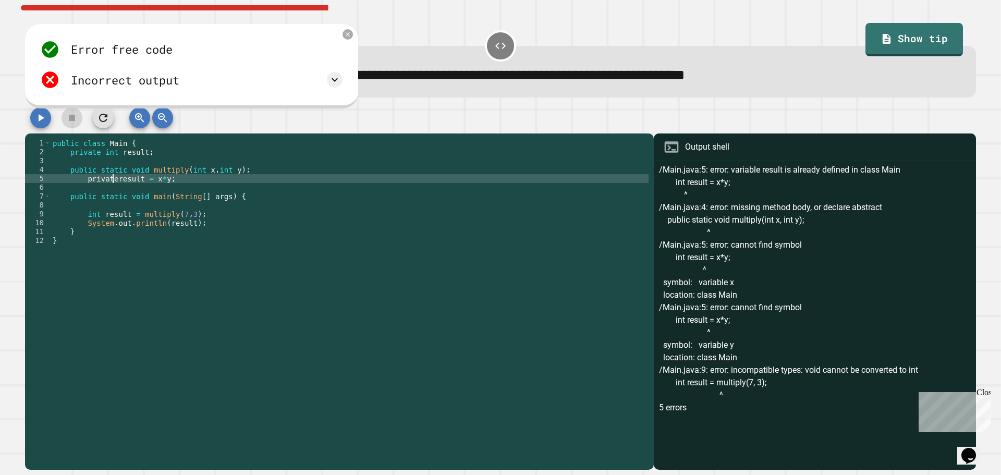
scroll to position [0, 4]
click at [40, 120] on icon "button" at bounding box center [42, 117] width 6 height 7
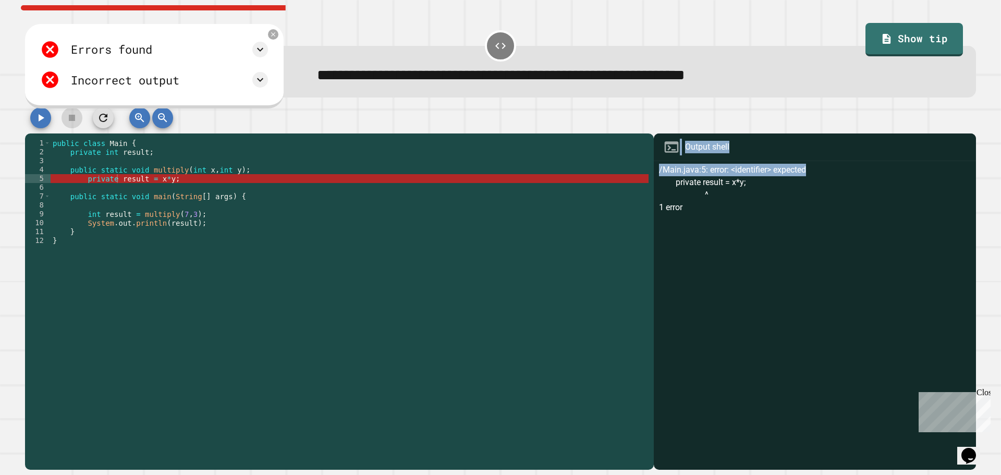
drag, startPoint x: 816, startPoint y: 167, endPoint x: 640, endPoint y: 176, distance: 176.0
click at [640, 176] on div "**********" at bounding box center [500, 301] width 951 height 336
copy div "8 1 8 6 8 2 7 3 7 73 07 70 loremi dolor Sita { consect adi elitse ; doeius temp…"
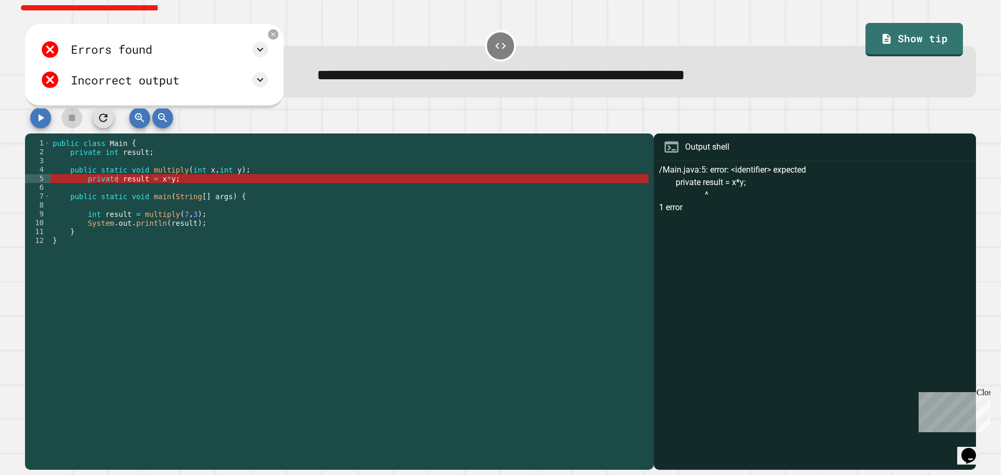
click at [119, 182] on div "public class Main { private int result ; public static void multiply ( int x , …" at bounding box center [350, 298] width 598 height 319
click at [117, 183] on div "public class Main { private int result ; public static void multiply ( int x , …" at bounding box center [350, 298] width 598 height 319
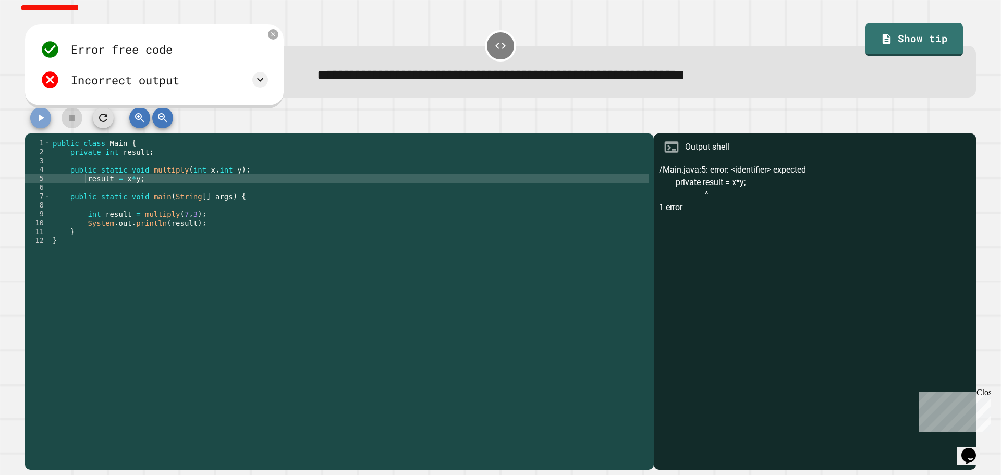
click at [41, 124] on icon "button" at bounding box center [40, 118] width 13 height 13
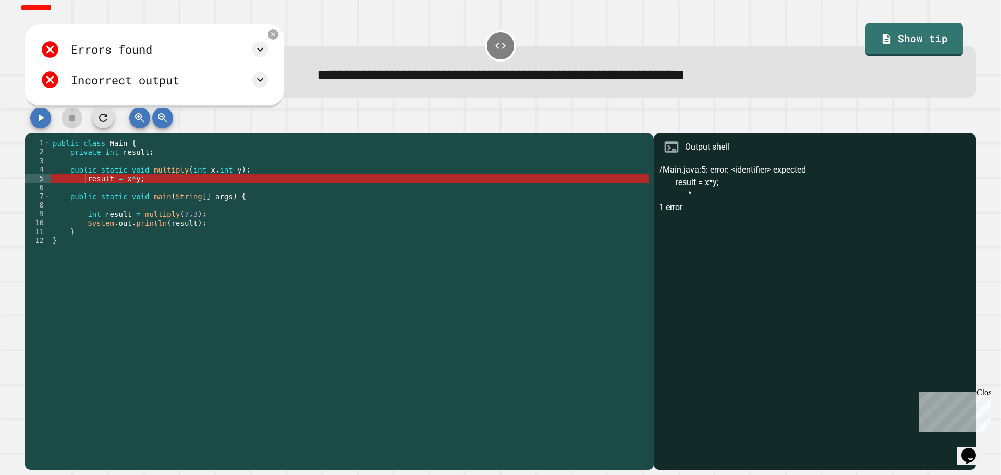
scroll to position [0, 0]
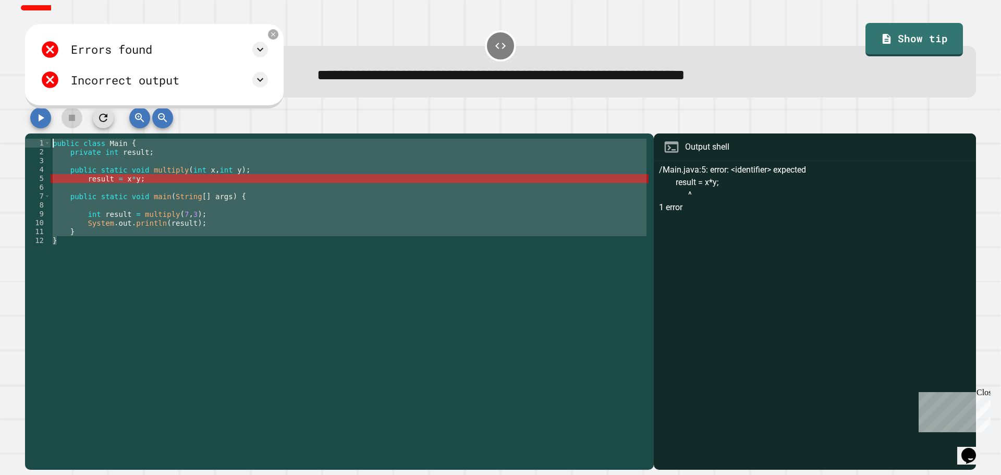
drag, startPoint x: 132, startPoint y: 251, endPoint x: 34, endPoint y: 124, distance: 160.2
click at [34, 124] on div "* 1 2 3 4 5 6 7 8 9 10 11 12 public class Main { private int result ; public st…" at bounding box center [500, 288] width 951 height 362
type textarea "**********"
